Goal: Information Seeking & Learning: Learn about a topic

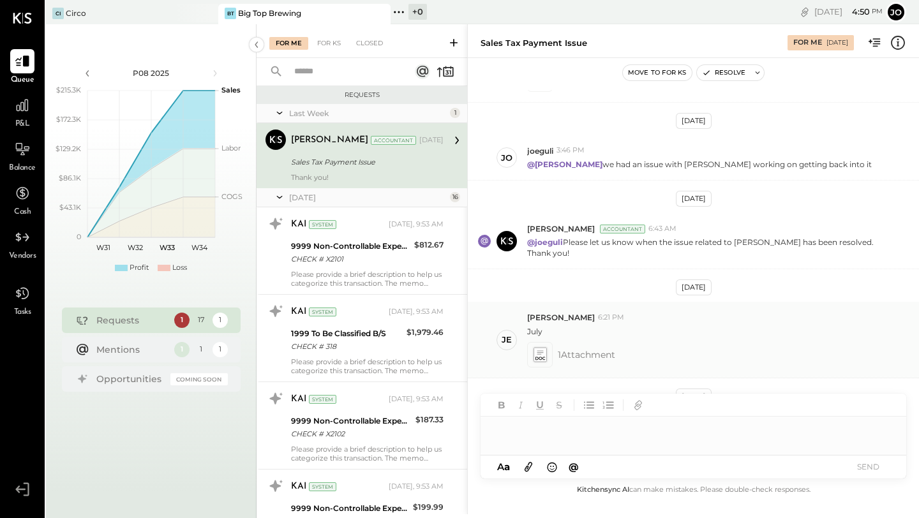
scroll to position [333, 0]
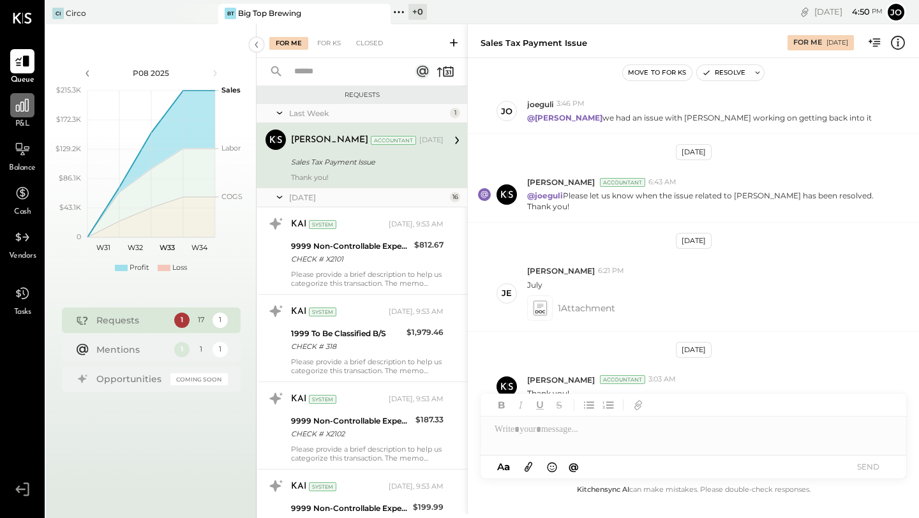
click at [22, 102] on icon at bounding box center [22, 105] width 13 height 13
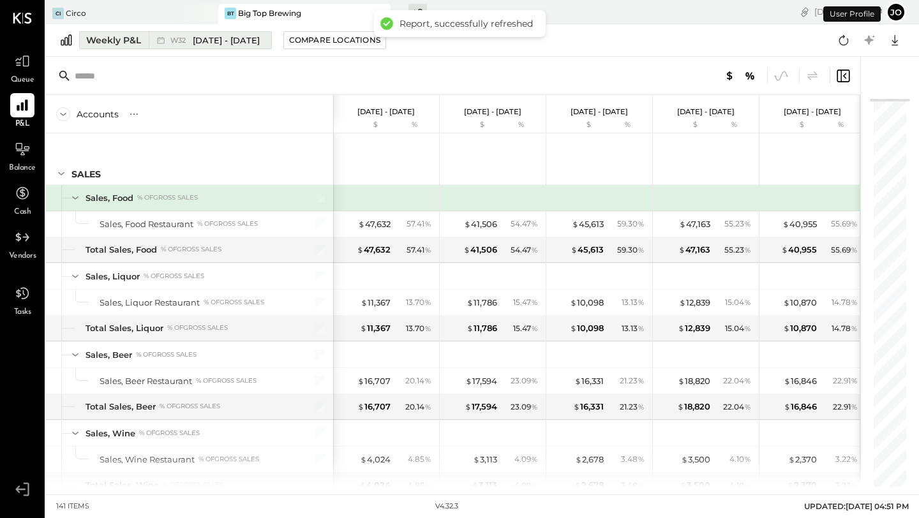
click at [120, 37] on div "Weekly P&L" at bounding box center [113, 40] width 55 height 13
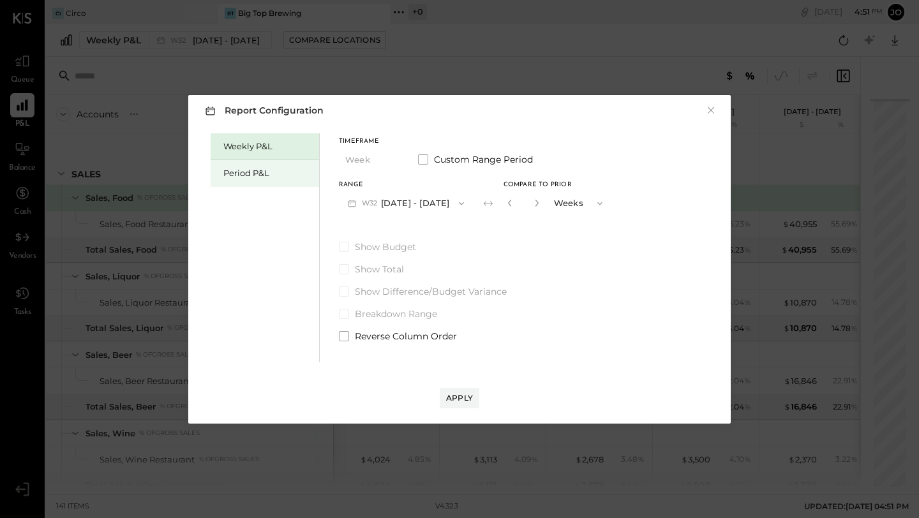
click at [239, 172] on div "Period P&L" at bounding box center [267, 173] width 89 height 12
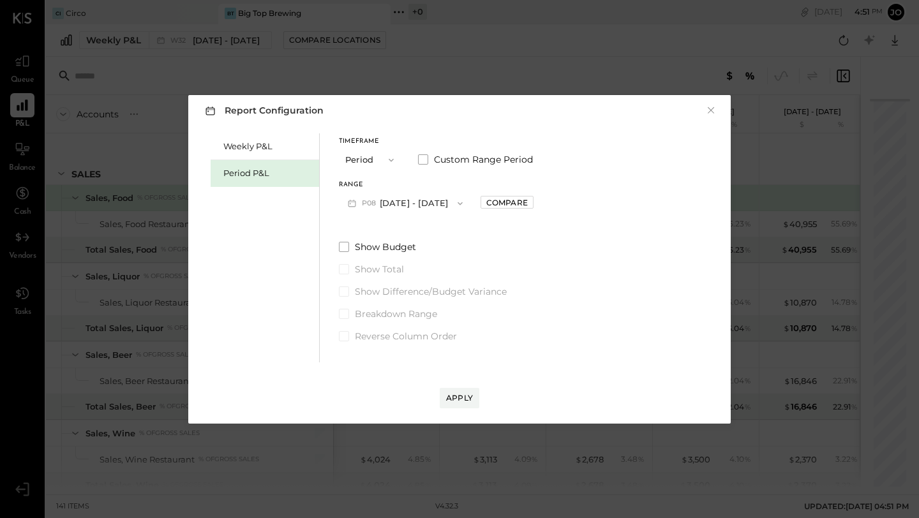
click at [415, 202] on button "P08 [DATE] - [DATE]" at bounding box center [405, 203] width 133 height 24
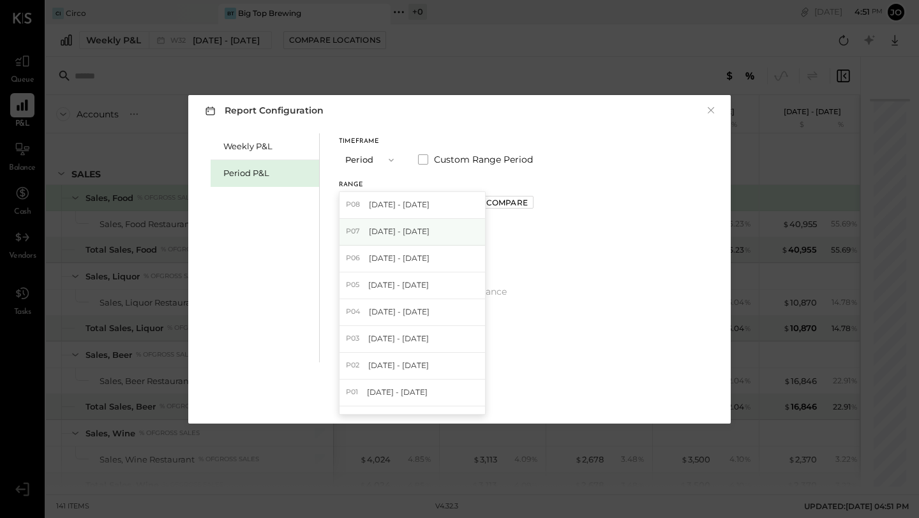
click at [364, 239] on div "P07 [DATE] - [DATE]" at bounding box center [413, 232] width 146 height 27
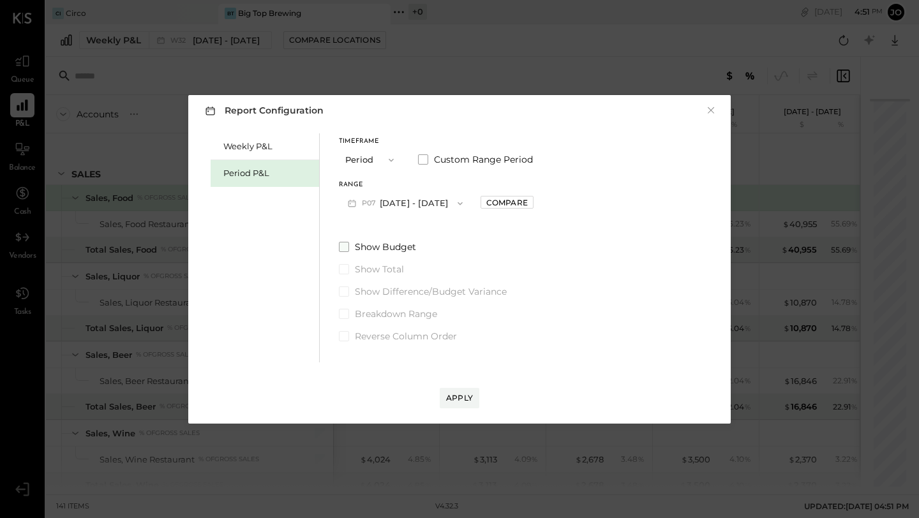
click at [344, 242] on span at bounding box center [344, 247] width 10 height 10
click at [344, 298] on div "Show Budget Show Total Show Difference/Budget Variance Breakdown Range Reverse …" at bounding box center [436, 292] width 195 height 102
click at [343, 290] on span at bounding box center [344, 292] width 10 height 10
click at [448, 392] on button "Apply" at bounding box center [460, 398] width 40 height 20
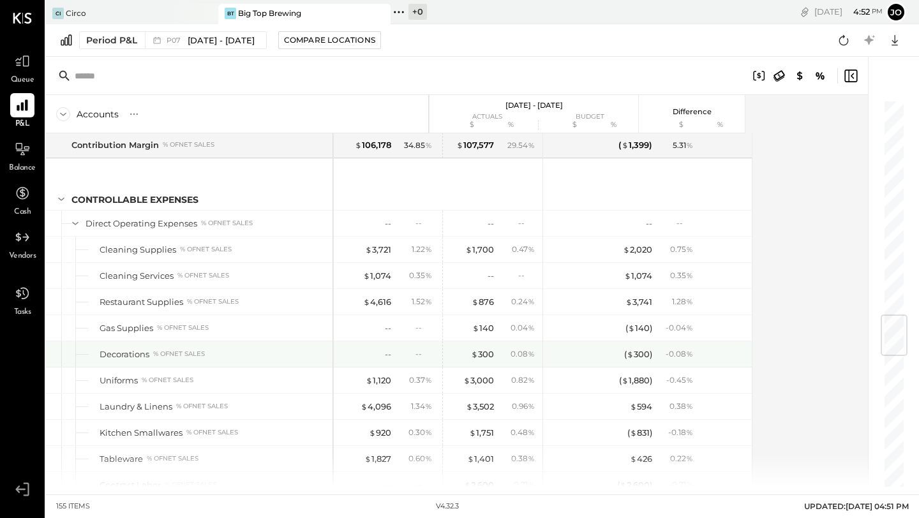
scroll to position [1832, 0]
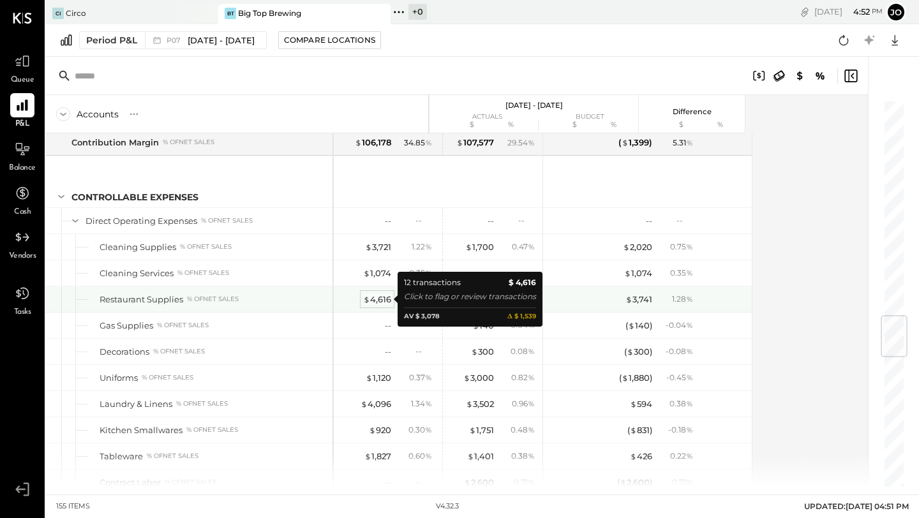
click at [370, 298] on div "$ 4,616" at bounding box center [377, 300] width 28 height 12
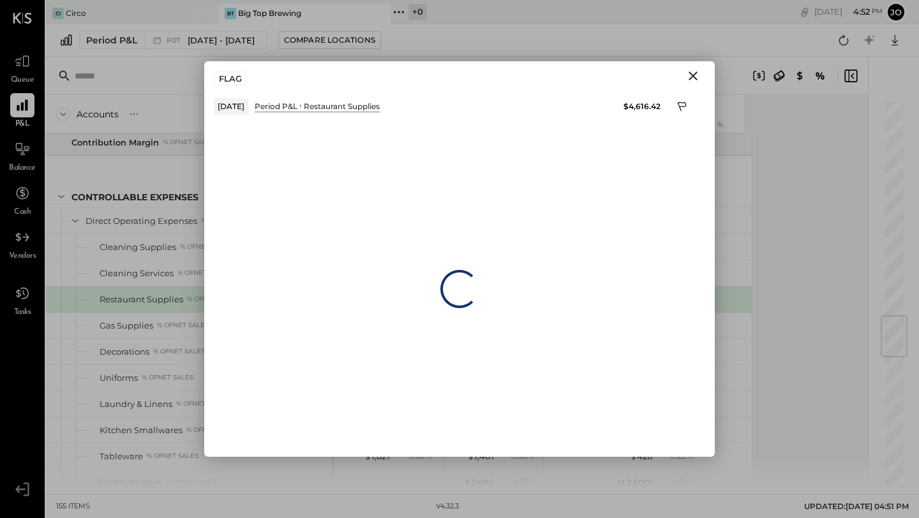
click at [452, 80] on icon "Close" at bounding box center [692, 75] width 15 height 15
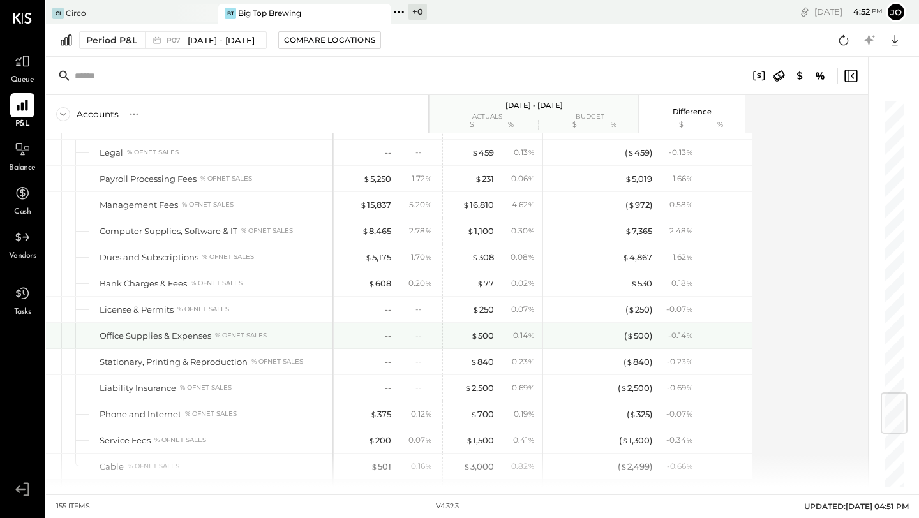
scroll to position [2483, 0]
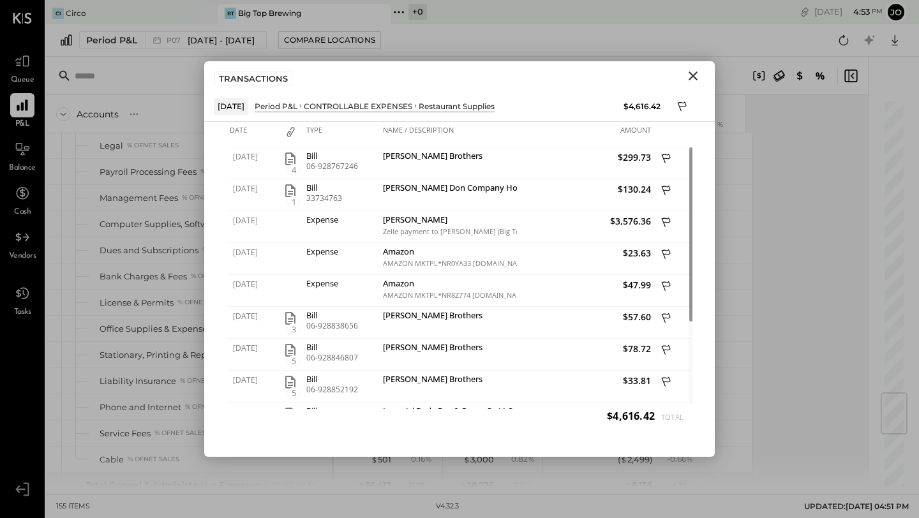
click at [452, 65] on div "TRANSACTIONS" at bounding box center [459, 75] width 511 height 29
click at [452, 78] on icon "Close" at bounding box center [693, 75] width 9 height 9
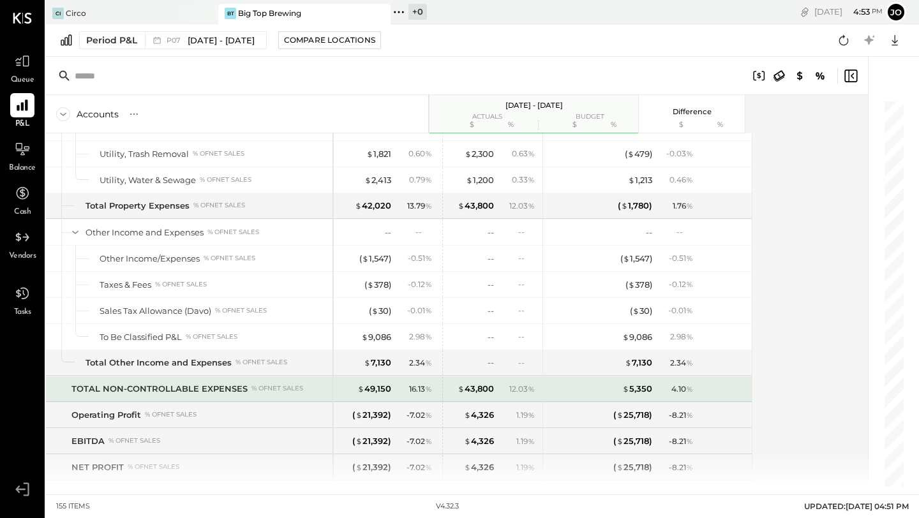
scroll to position [3310, 0]
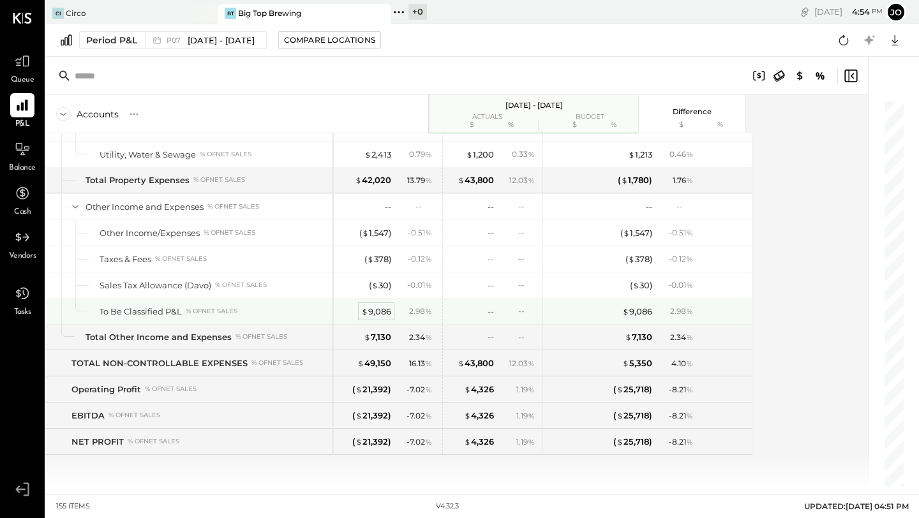
click at [371, 311] on div "$ 9,086" at bounding box center [376, 312] width 30 height 12
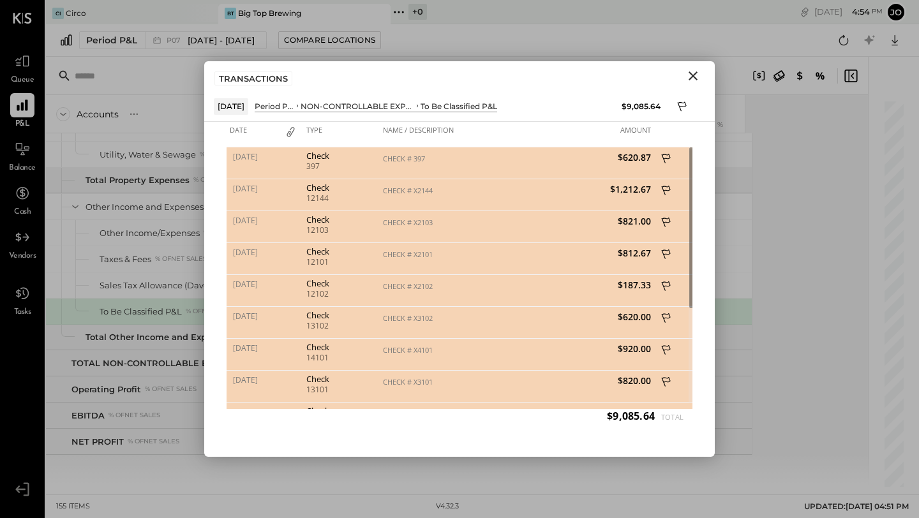
click at [452, 76] on icon "Close" at bounding box center [692, 75] width 15 height 15
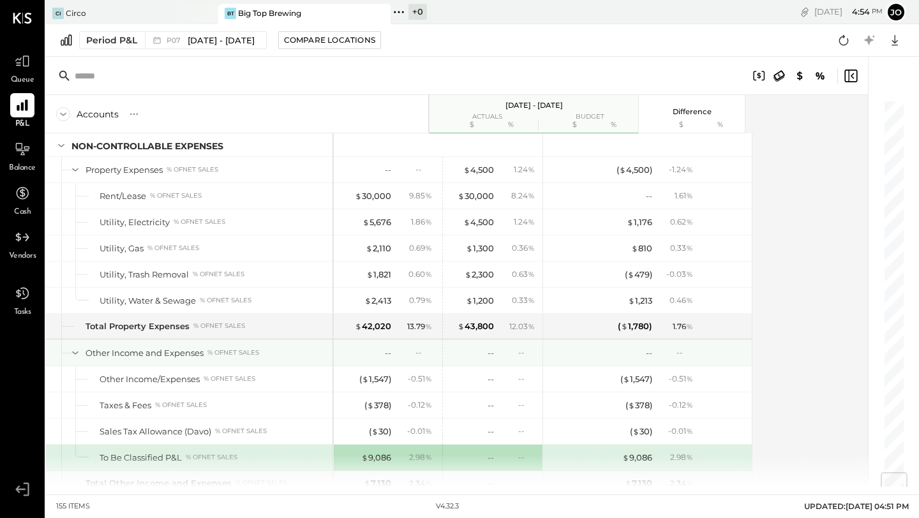
scroll to position [3158, 0]
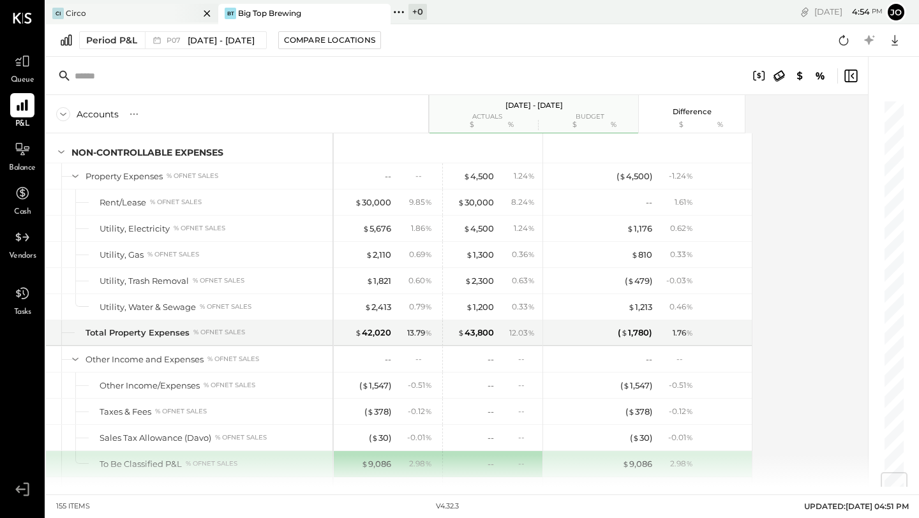
click at [200, 10] on icon at bounding box center [207, 13] width 16 height 15
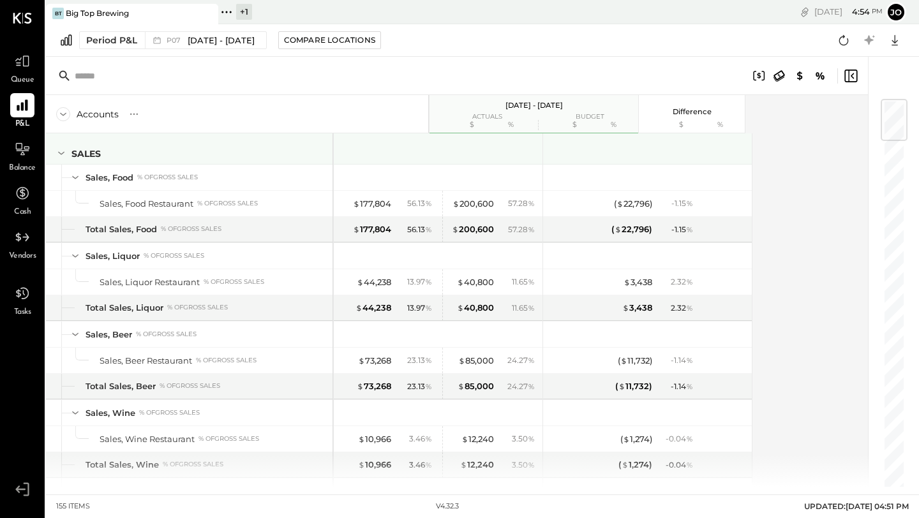
scroll to position [0, 0]
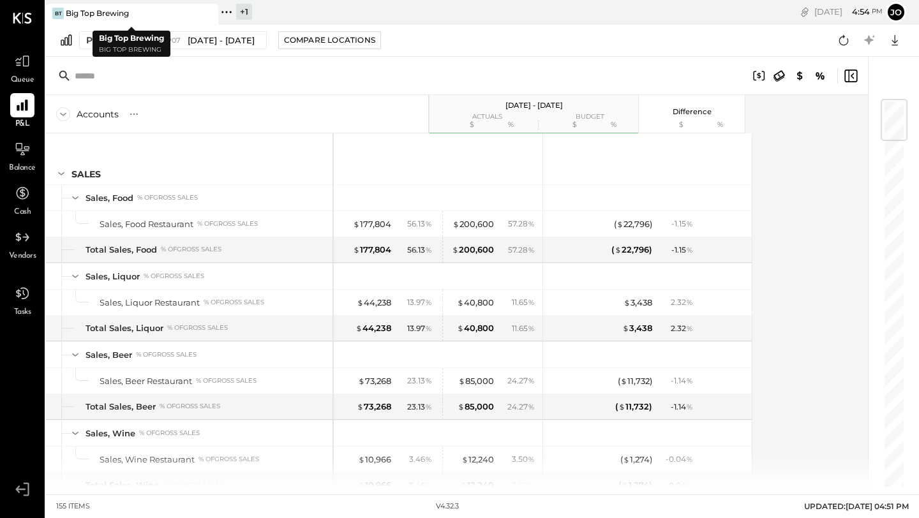
click at [111, 19] on div "BT Big Top Brewing" at bounding box center [132, 14] width 172 height 20
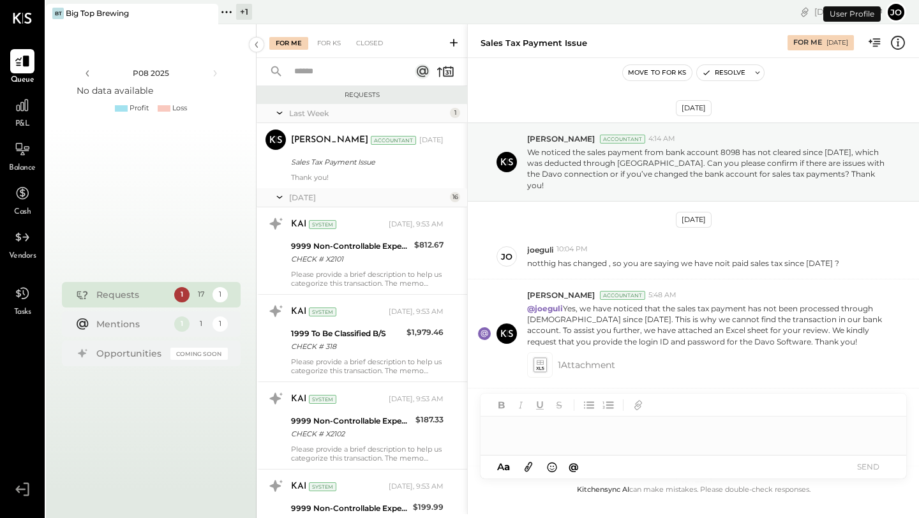
scroll to position [333, 0]
